Goal: Task Accomplishment & Management: Manage account settings

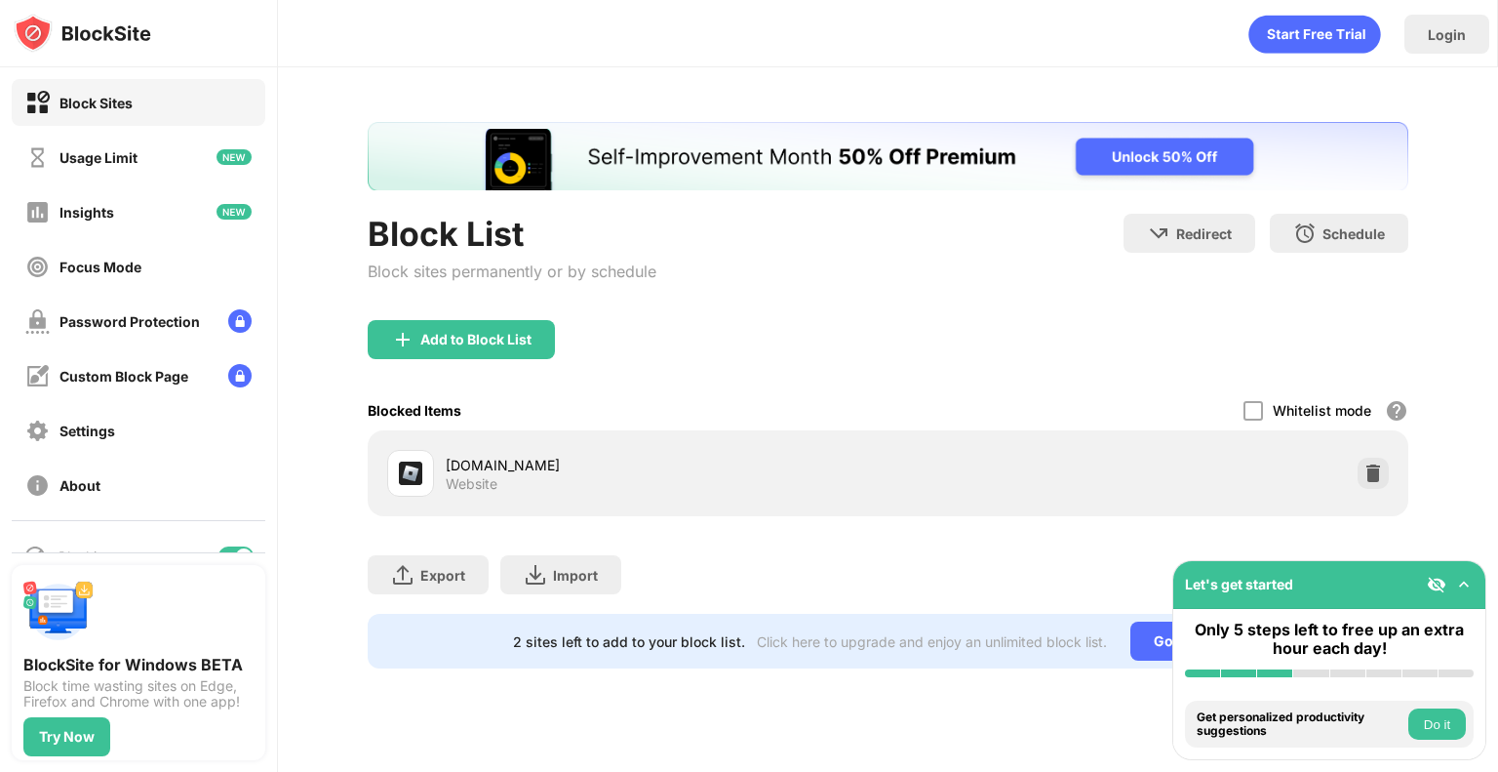
click at [1370, 471] on img at bounding box center [1374, 473] width 20 height 20
